Goal: Information Seeking & Learning: Check status

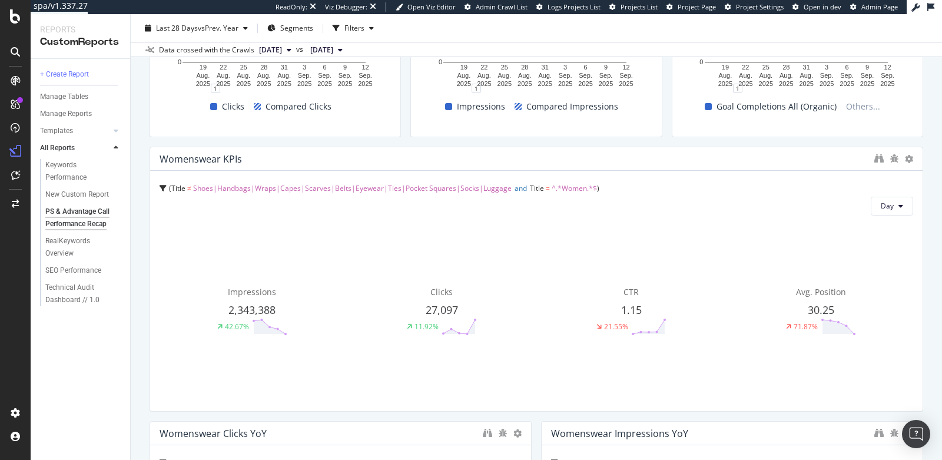
scroll to position [535, 0]
